Goal: Information Seeking & Learning: Learn about a topic

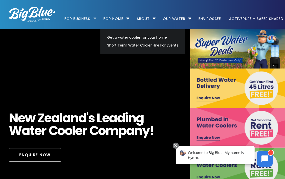
click at [96, 17] on li "For Business Bottled Water Delivery Plumbed in Water Coolers Fill Your Own Cool…" at bounding box center [81, 16] width 35 height 29
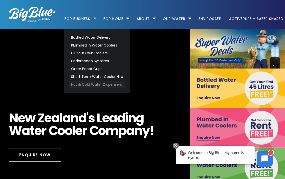
click at [84, 83] on link "Hot & Cold Water Dispensers" at bounding box center [97, 85] width 57 height 8
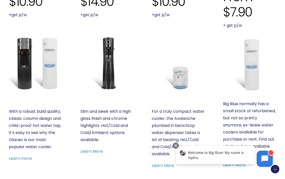
scroll to position [253, 0]
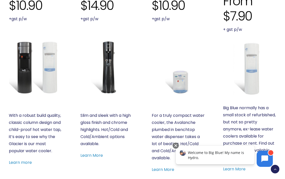
click at [108, 76] on img at bounding box center [106, 67] width 53 height 53
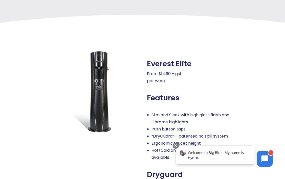
scroll to position [177, 0]
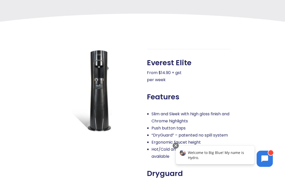
click at [104, 95] on img at bounding box center [96, 90] width 83 height 83
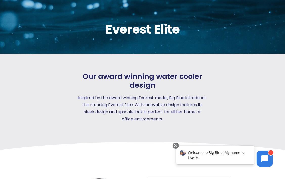
scroll to position [0, 0]
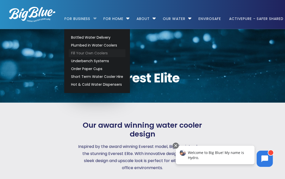
click at [88, 53] on link "Fill Your Own Coolers" at bounding box center [97, 53] width 57 height 8
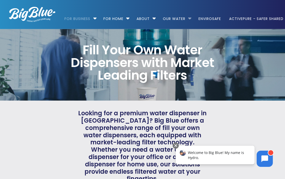
click at [189, 17] on li "Our Water Our Water – h2o in all its glory Filtered Water Solutions" at bounding box center [176, 16] width 35 height 29
click at [189, 18] on li "Our Water Our Water – h2o in all its glory Filtered Water Solutions" at bounding box center [176, 16] width 35 height 29
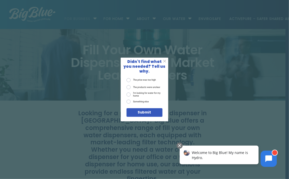
click at [165, 63] on span "X" at bounding box center [164, 61] width 3 height 5
